Goal: Task Accomplishment & Management: Use online tool/utility

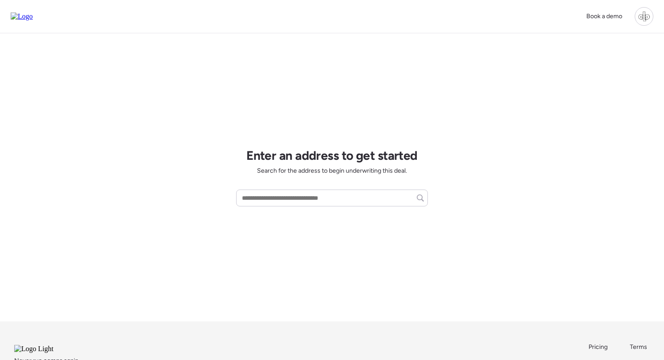
click at [646, 21] on div at bounding box center [644, 16] width 19 height 19
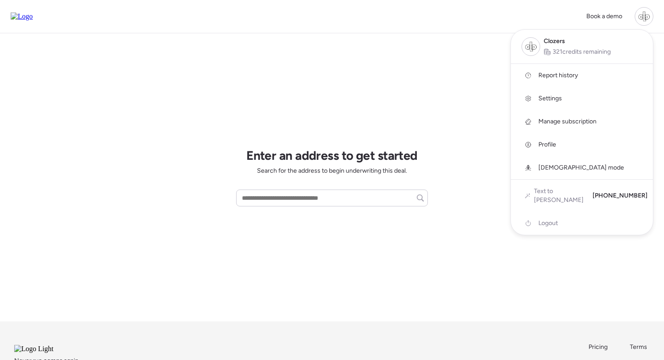
click at [558, 78] on span "Report history" at bounding box center [558, 75] width 40 height 9
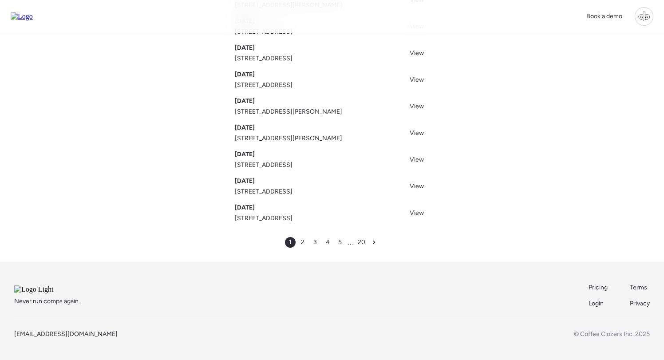
scroll to position [135, 0]
click at [343, 237] on div "5" at bounding box center [340, 242] width 11 height 11
click at [344, 238] on span "6" at bounding box center [345, 242] width 4 height 9
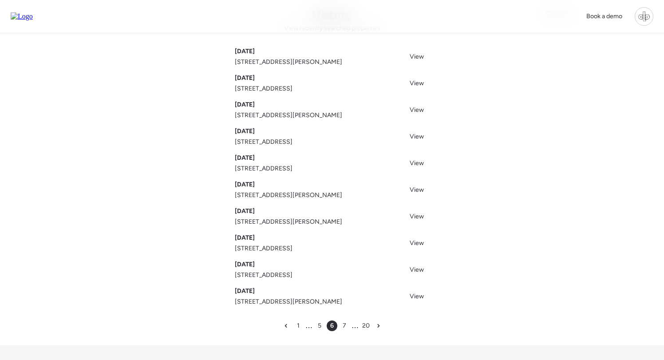
scroll to position [36, 0]
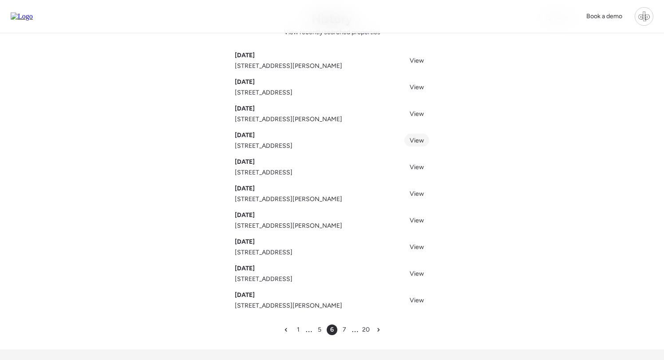
click at [423, 137] on link "View" at bounding box center [416, 140] width 25 height 13
drag, startPoint x: 249, startPoint y: 147, endPoint x: 365, endPoint y: 144, distance: 115.9
click at [365, 144] on div "Search History View recently searched properties [DATE] [STREET_ADDRESS][PERSON…" at bounding box center [331, 173] width 621 height 352
copy span "[STREET_ADDRESS]"
click at [502, 182] on div "Search History View recently searched properties [DATE] [STREET_ADDRESS][PERSON…" at bounding box center [331, 173] width 621 height 352
